Goal: Task Accomplishment & Management: Complete application form

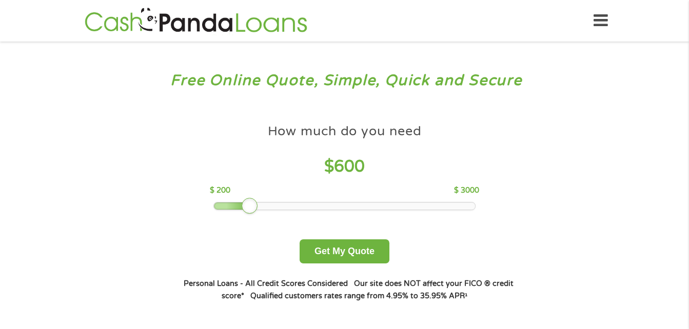
drag, startPoint x: 282, startPoint y: 206, endPoint x: 248, endPoint y: 210, distance: 34.1
click at [248, 210] on div at bounding box center [250, 206] width 16 height 16
click at [338, 253] on button "Get My Quote" at bounding box center [345, 252] width 90 height 24
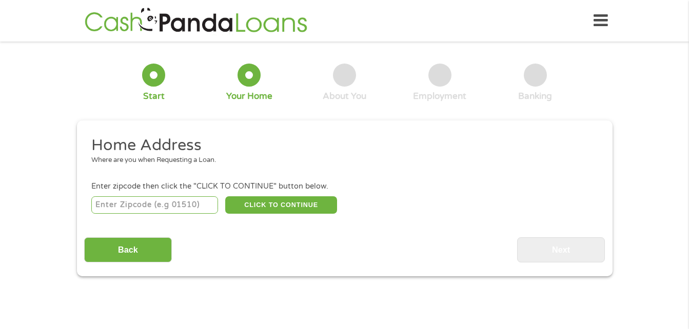
click at [192, 202] on input "number" at bounding box center [154, 204] width 127 height 17
type input "08021"
click at [246, 205] on button "CLICK TO CONTINUE" at bounding box center [281, 204] width 112 height 17
type input "08021"
type input "Clementon"
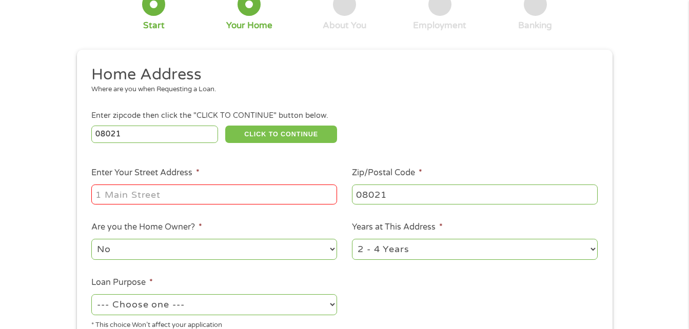
scroll to position [71, 0]
click at [242, 189] on input "Enter Your Street Address *" at bounding box center [214, 193] width 246 height 19
type input "550 BILPER AVENUE"
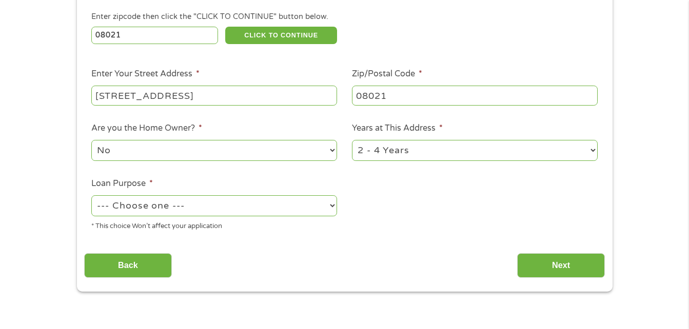
scroll to position [177, 0]
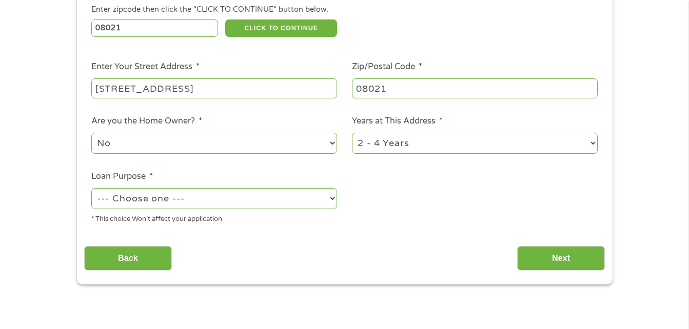
click at [360, 145] on select "1 Year or less 1 - 2 Years 2 - 4 Years Over 4 Years" at bounding box center [475, 143] width 246 height 21
select select "12months"
click at [352, 133] on select "1 Year or less 1 - 2 Years 2 - 4 Years Over 4 Years" at bounding box center [475, 143] width 246 height 21
click at [295, 196] on select "--- Choose one --- Pay Bills Debt Consolidation Home Improvement Major Purchase…" at bounding box center [214, 198] width 246 height 21
select select "shorttermcash"
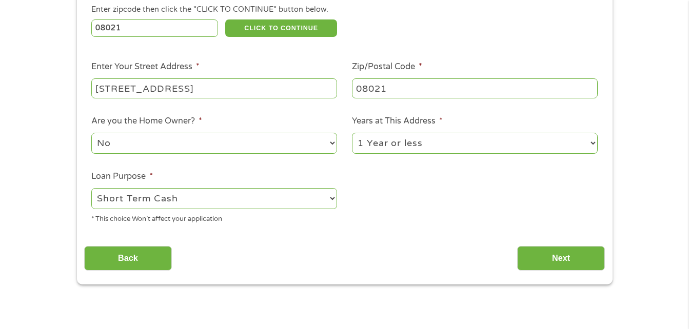
click at [91, 188] on select "--- Choose one --- Pay Bills Debt Consolidation Home Improvement Major Purchase…" at bounding box center [214, 198] width 246 height 21
click at [284, 88] on input "550 BILPER AVENUE" at bounding box center [214, 87] width 246 height 19
click at [543, 248] on input "Next" at bounding box center [561, 258] width 88 height 25
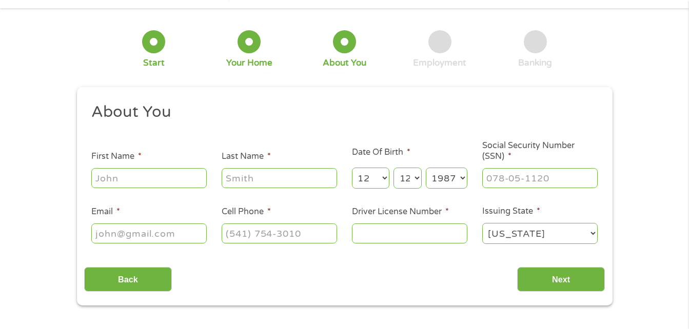
scroll to position [0, 0]
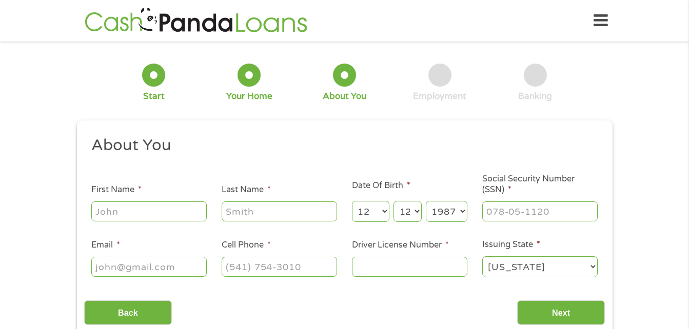
click at [193, 216] on input "First Name *" at bounding box center [148, 211] width 115 height 19
type input "Hasson"
type input "McNeal"
type input "hasmcn0143@outlook.com"
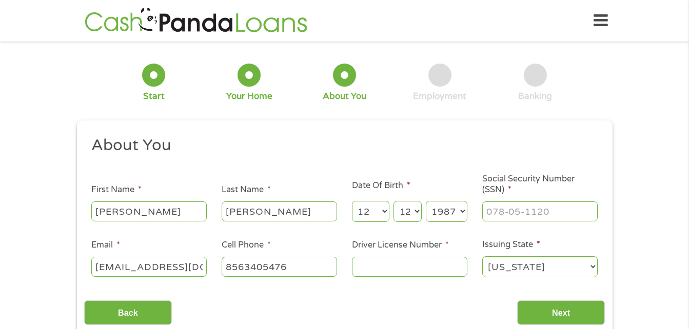
type input "(856) 340-5476"
click at [506, 208] on input "___-__-____" at bounding box center [539, 211] width 115 height 19
type input "139-88-3034"
click at [439, 267] on input "Driver License Number *" at bounding box center [409, 266] width 115 height 19
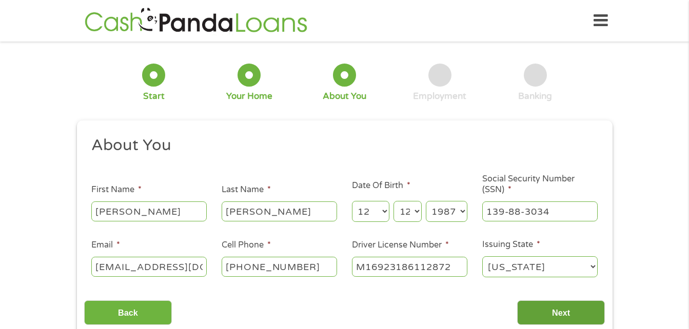
type input "M16923186112872"
click at [532, 313] on input "Next" at bounding box center [561, 313] width 88 height 25
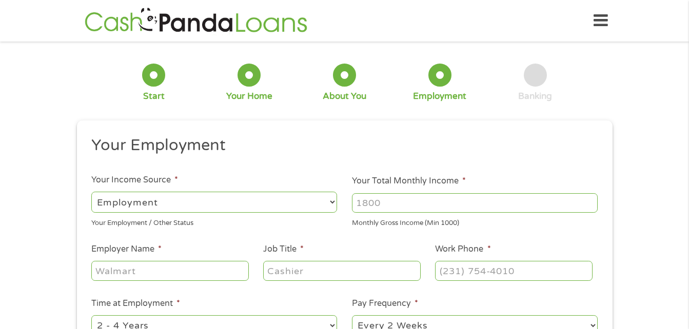
click at [370, 203] on input "Your Total Monthly Income *" at bounding box center [475, 202] width 246 height 19
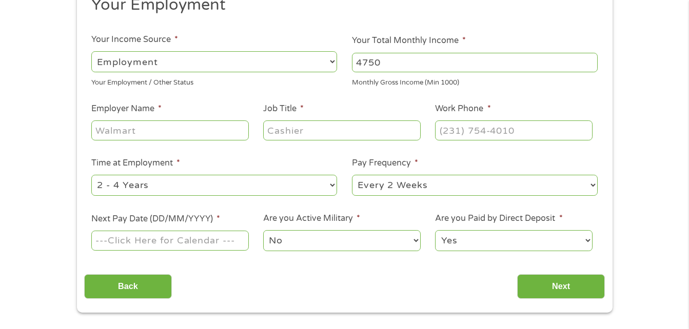
scroll to position [141, 0]
type input "4750"
click at [420, 192] on select "--- Choose one --- Every 2 Weeks Every Week Monthly Semi-Monthly" at bounding box center [475, 184] width 246 height 21
select select "weekly"
click at [352, 174] on select "--- Choose one --- Every 2 Weeks Every Week Monthly Semi-Monthly" at bounding box center [475, 184] width 246 height 21
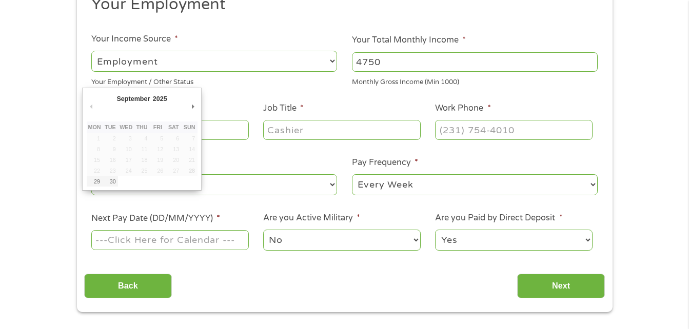
click at [216, 243] on input "Next Pay Date (DD/MM/YYYY) *" at bounding box center [169, 239] width 157 height 19
type input "30/09/2025"
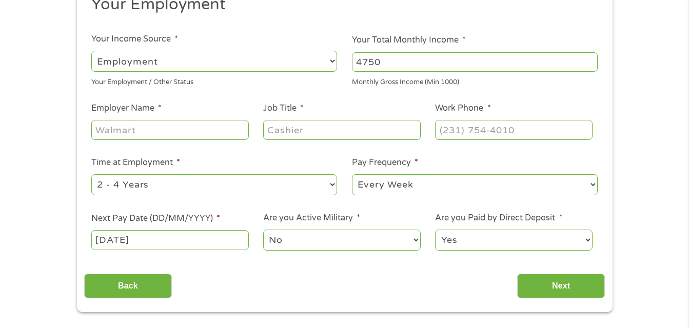
click at [136, 185] on select "--- Choose one --- 1 Year or less 1 - 2 Years 2 - 4 Years Over 4 Years" at bounding box center [214, 184] width 246 height 21
select select "12months"
click at [91, 174] on select "--- Choose one --- 1 Year or less 1 - 2 Years 2 - 4 Years Over 4 Years" at bounding box center [214, 184] width 246 height 21
click at [136, 133] on input "Employer Name *" at bounding box center [169, 129] width 157 height 19
click at [130, 101] on ul "Your Employment Your Income Source * --- Choose one --- Employment Self Employe…" at bounding box center [344, 127] width 521 height 266
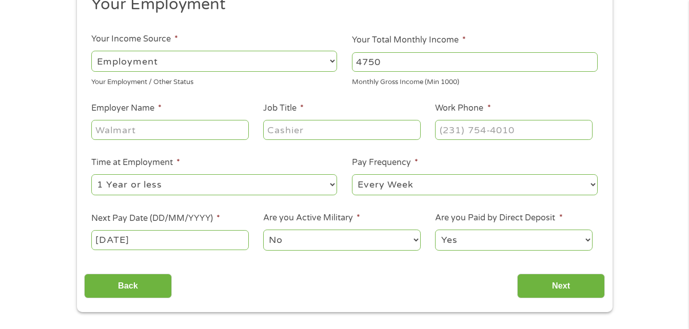
click at [130, 125] on input "Employer Name *" at bounding box center [169, 129] width 157 height 19
type input "TonerBuzz"
type input "Purchasing Assistant"
type input "(800) 203-8411"
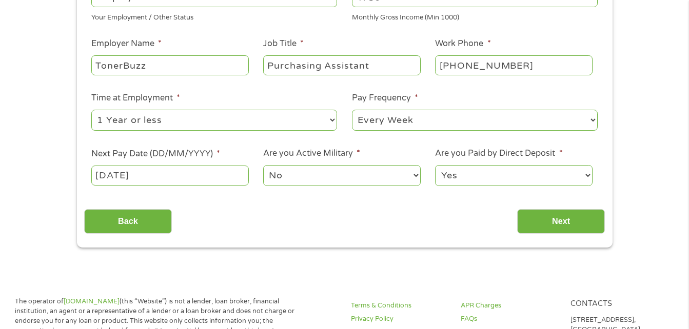
scroll to position [224, 0]
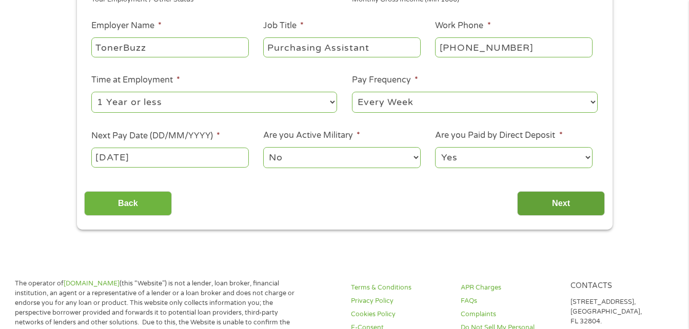
click at [543, 199] on input "Next" at bounding box center [561, 203] width 88 height 25
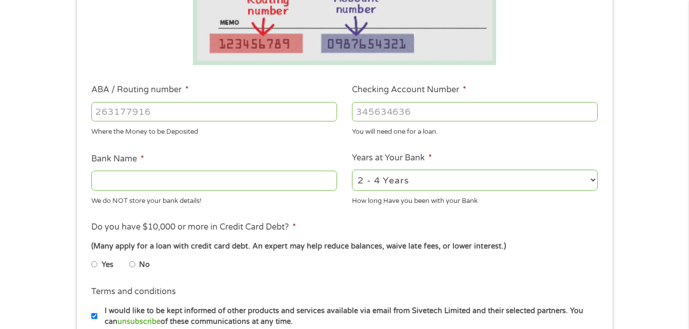
scroll to position [254, 0]
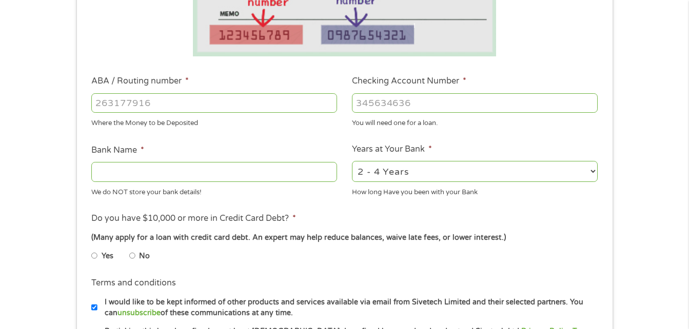
click at [142, 259] on label "No" at bounding box center [144, 256] width 11 height 11
click at [135, 259] on input "No" at bounding box center [132, 256] width 6 height 16
radio input "true"
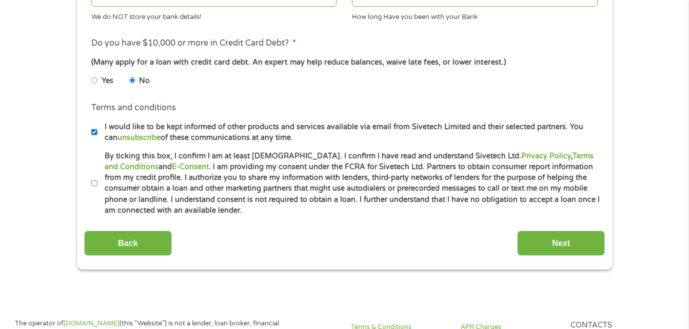
scroll to position [429, 0]
click at [98, 183] on label "By ticking this box, I confirm I am at least 18 years old. I confirm I have rea…" at bounding box center [348, 184] width 503 height 66
click at [97, 183] on input "By ticking this box, I confirm I am at least 18 years old. I confirm I have rea…" at bounding box center [94, 184] width 6 height 16
checkbox input "true"
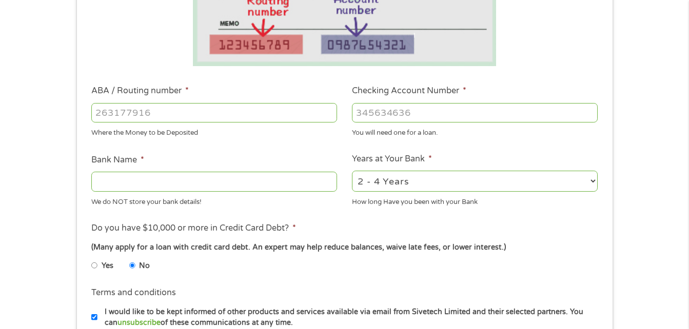
scroll to position [242, 0]
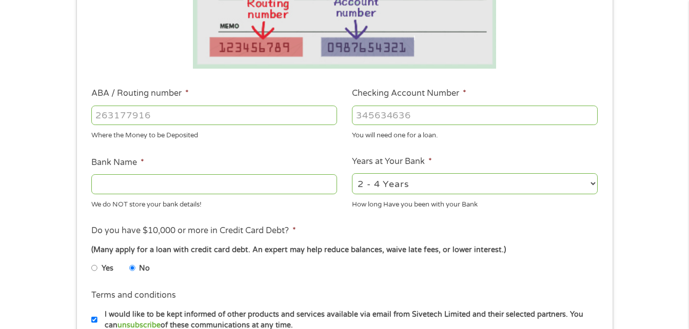
click at [382, 185] on select "2 - 4 Years 6 - 12 Months 1 - 2 Years Over 4 Years" at bounding box center [475, 183] width 246 height 21
select select "12months"
click at [352, 173] on select "2 - 4 Years 6 - 12 Months 1 - 2 Years Over 4 Years" at bounding box center [475, 183] width 246 height 21
click at [239, 120] on input "ABA / Routing number *" at bounding box center [214, 115] width 246 height 19
type input "0"
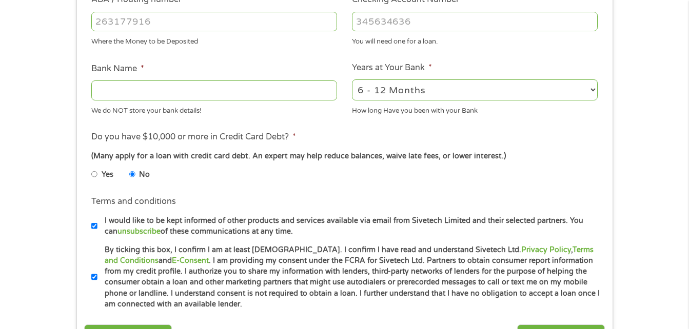
scroll to position [345, 0]
